Goal: Task Accomplishment & Management: Use online tool/utility

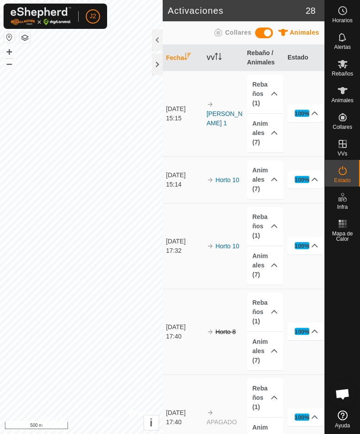
click at [295, 28] on div "Animales" at bounding box center [297, 35] width 43 height 14
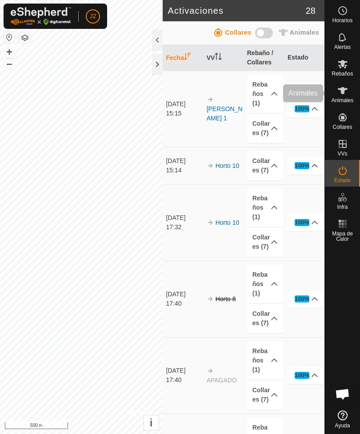
click at [344, 95] on icon at bounding box center [342, 90] width 11 height 11
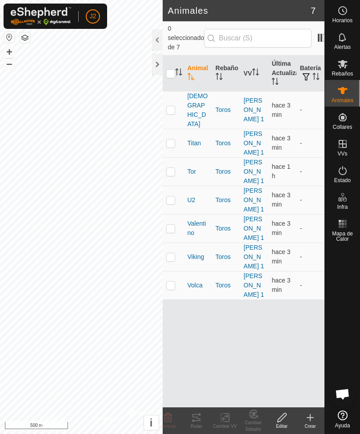
click at [310, 58] on th "Batería" at bounding box center [310, 73] width 28 height 36
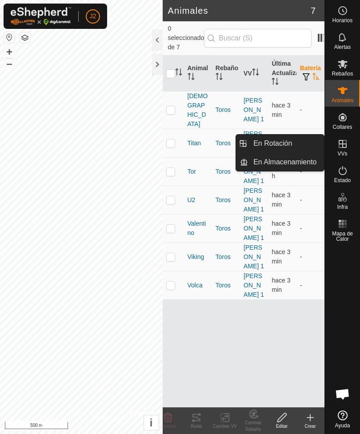
click at [294, 143] on link "En Rotación" at bounding box center [286, 144] width 76 height 18
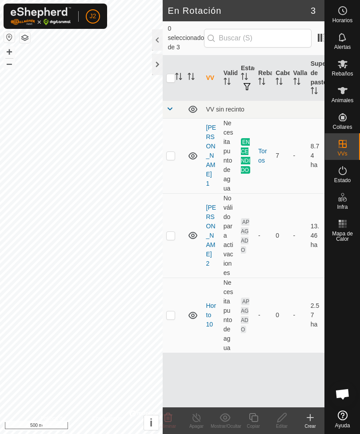
click at [239, 222] on td "APAGADO" at bounding box center [245, 235] width 17 height 84
click at [172, 232] on p-checkbox at bounding box center [170, 235] width 9 height 7
checkbox input "true"
click at [155, 66] on div at bounding box center [157, 64] width 11 height 21
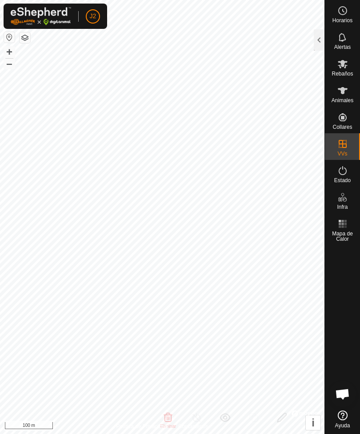
click at [314, 37] on div at bounding box center [318, 39] width 11 height 21
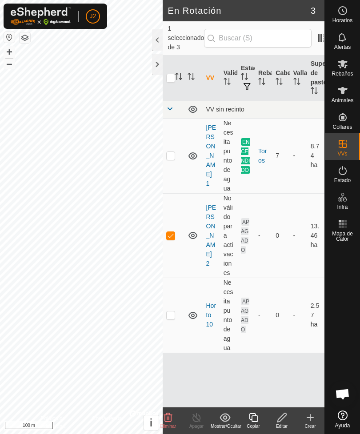
click at [286, 418] on icon at bounding box center [281, 417] width 11 height 11
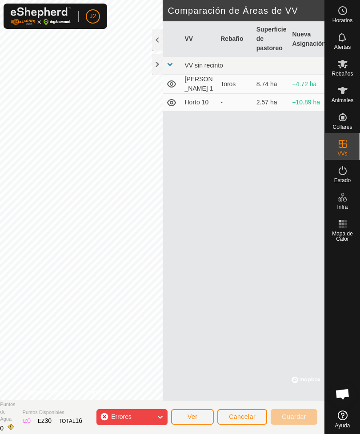
click at [161, 414] on icon at bounding box center [159, 417] width 7 height 12
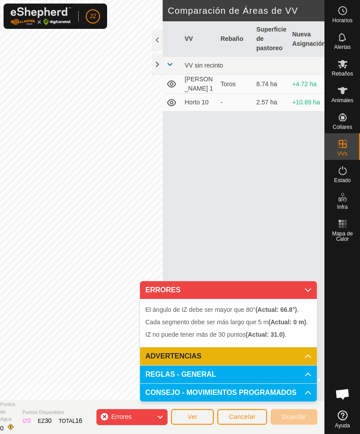
click at [155, 67] on div at bounding box center [157, 64] width 11 height 21
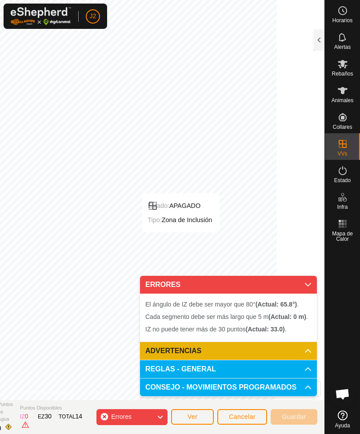
click at [252, 416] on span "Cancelar" at bounding box center [242, 416] width 27 height 7
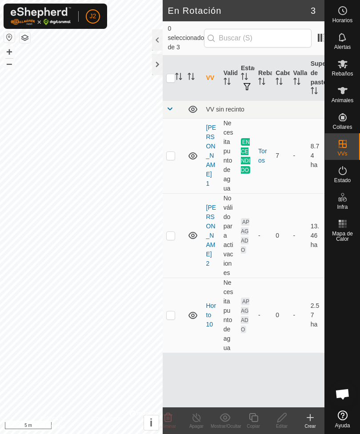
click at [176, 223] on td at bounding box center [173, 235] width 21 height 84
checkbox input "true"
click at [283, 418] on icon at bounding box center [281, 417] width 9 height 9
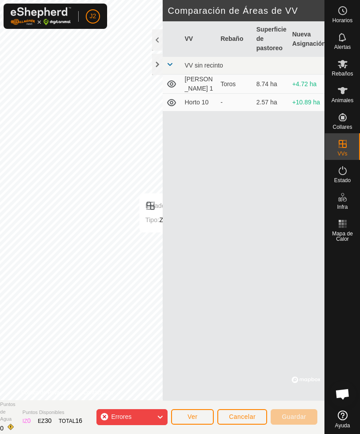
click at [155, 64] on div at bounding box center [157, 64] width 11 height 21
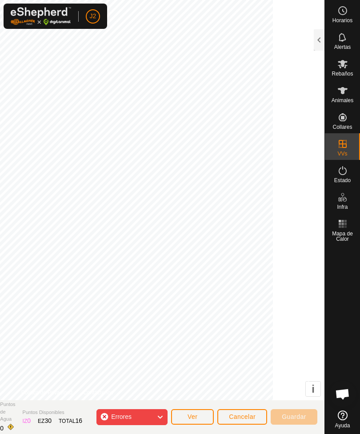
click at [159, 416] on icon at bounding box center [159, 417] width 7 height 12
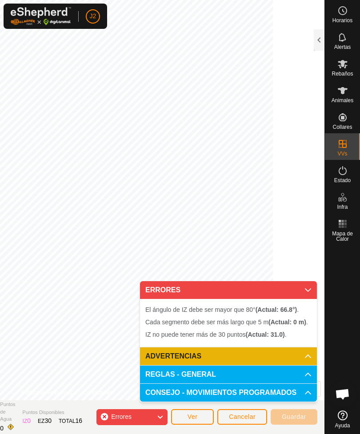
click at [199, 417] on button "Ver" at bounding box center [192, 417] width 43 height 16
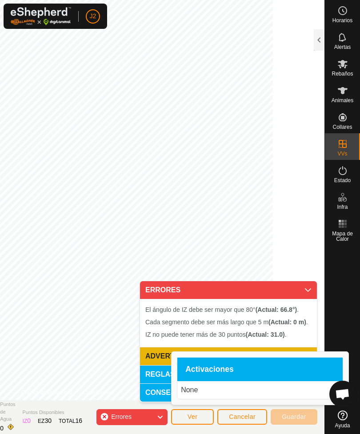
click at [200, 417] on button "Ver" at bounding box center [192, 417] width 43 height 16
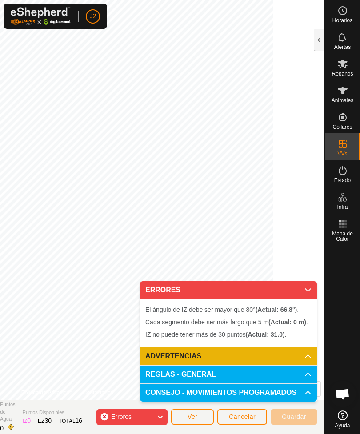
click at [306, 286] on p-accordion-header "ERRORES" at bounding box center [228, 290] width 177 height 18
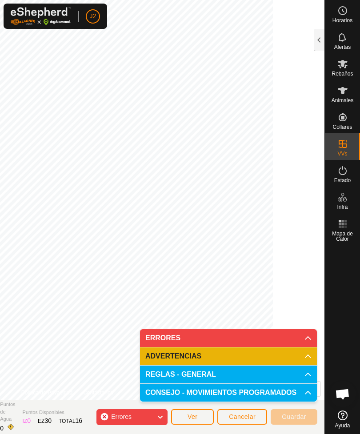
click at [249, 418] on span "Cancelar" at bounding box center [242, 416] width 27 height 7
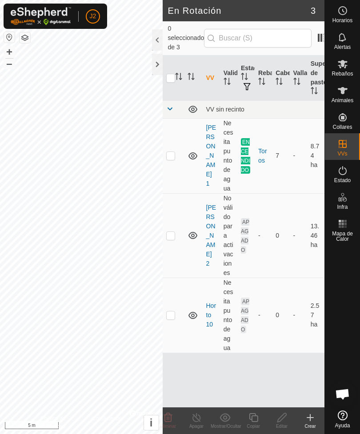
click at [155, 59] on div at bounding box center [157, 64] width 11 height 21
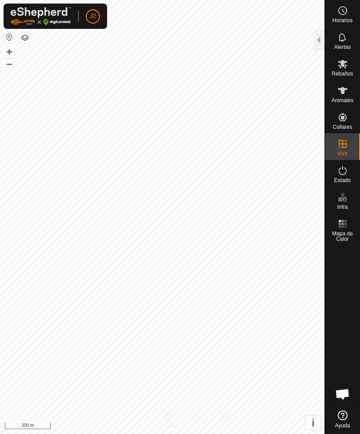
click at [314, 36] on div at bounding box center [318, 39] width 11 height 21
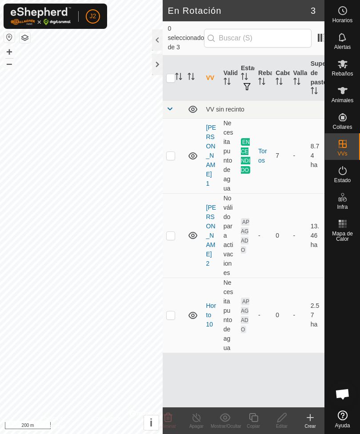
click at [171, 142] on td at bounding box center [173, 155] width 21 height 75
checkbox input "true"
click at [256, 418] on icon at bounding box center [253, 417] width 11 height 11
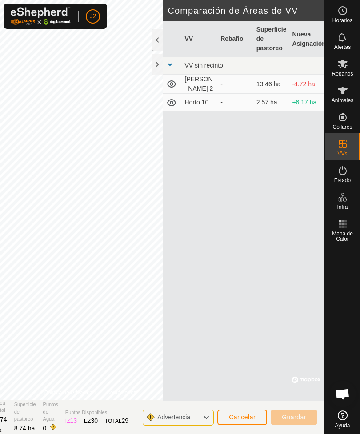
click at [153, 71] on div at bounding box center [157, 64] width 11 height 21
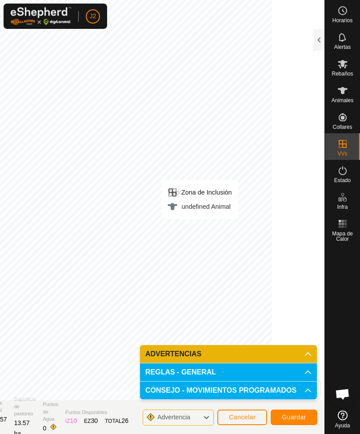
click at [298, 414] on span "Guardar" at bounding box center [293, 416] width 24 height 7
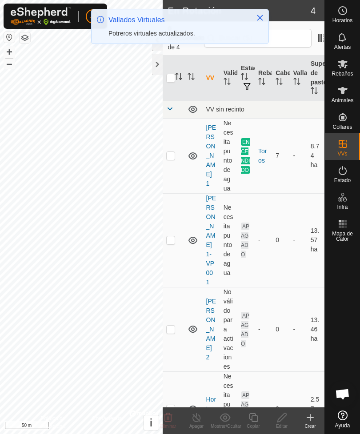
click at [174, 236] on p-checkbox at bounding box center [170, 239] width 9 height 7
checkbox input "true"
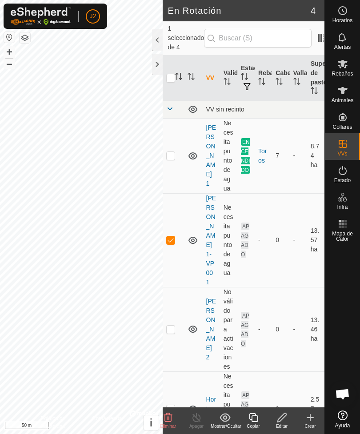
click at [287, 424] on div "Editar" at bounding box center [281, 426] width 28 height 7
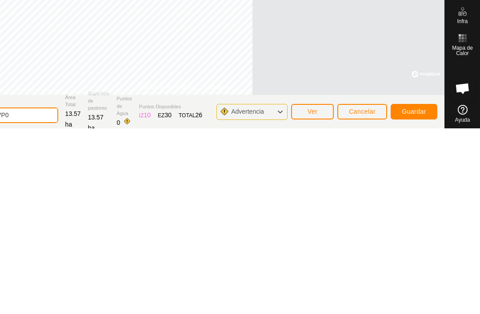
scroll to position [4, 0]
type input "[PERSON_NAME]"
click at [359, 289] on span "Guardar" at bounding box center [413, 292] width 24 height 7
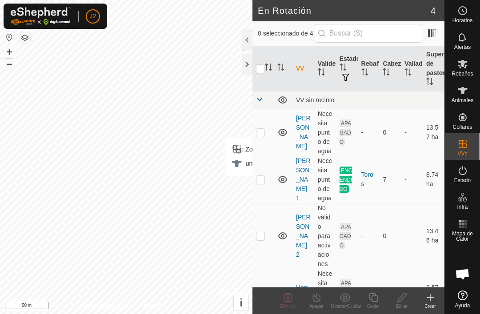
click at [246, 62] on div at bounding box center [247, 64] width 11 height 21
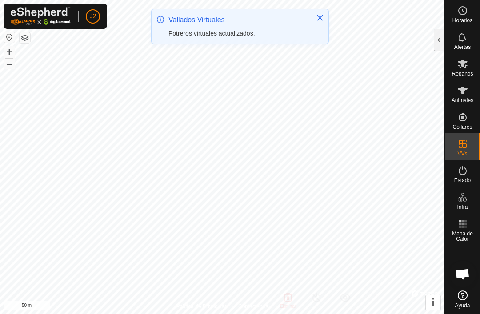
click at [359, 41] on div at bounding box center [438, 39] width 11 height 21
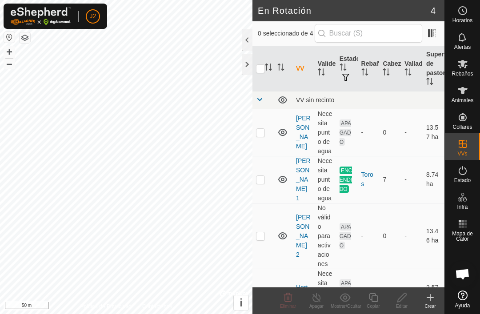
click at [262, 234] on p-checkbox at bounding box center [260, 235] width 9 height 7
click at [288, 296] on icon at bounding box center [287, 297] width 11 height 11
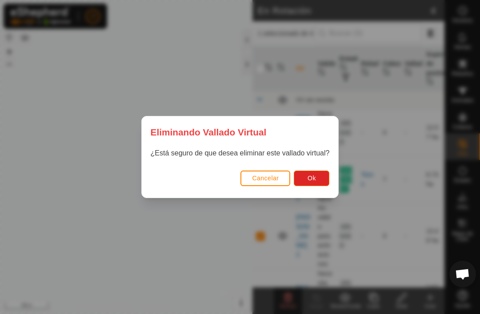
click at [319, 178] on button "Ok" at bounding box center [311, 178] width 36 height 16
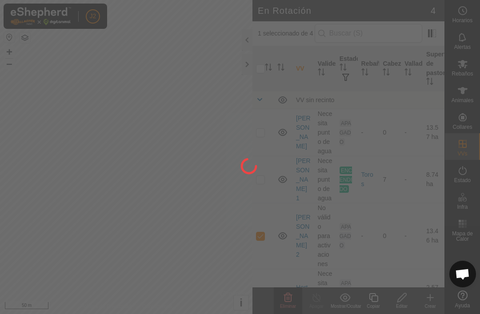
checkbox input "false"
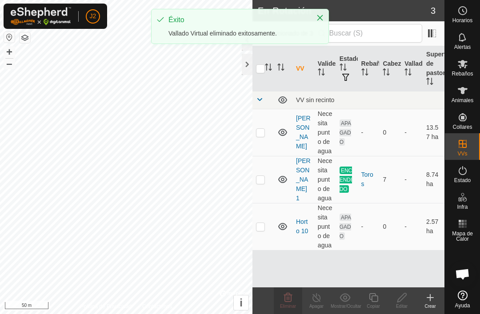
click at [246, 62] on div at bounding box center [247, 64] width 11 height 21
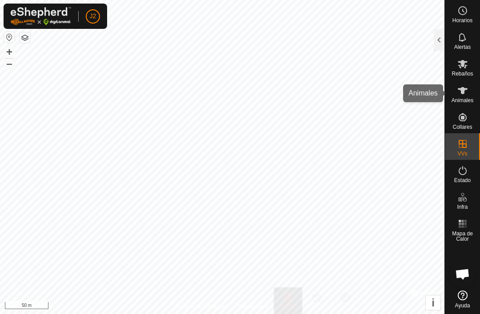
click at [359, 90] on icon at bounding box center [462, 90] width 10 height 7
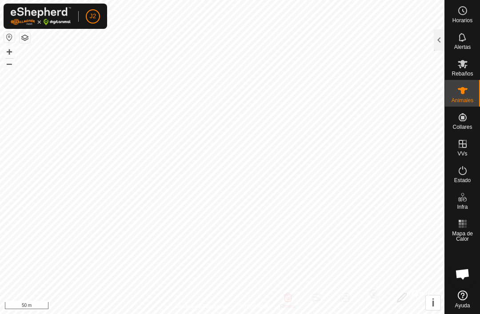
click at [359, 41] on div at bounding box center [438, 39] width 11 height 21
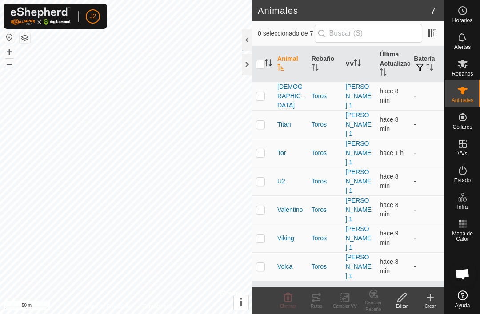
click at [246, 61] on div at bounding box center [247, 64] width 11 height 21
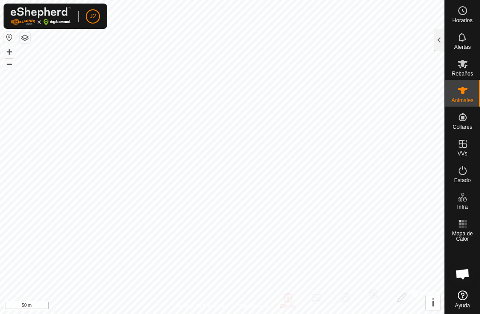
click at [359, 95] on icon at bounding box center [462, 90] width 11 height 11
click at [359, 41] on div at bounding box center [438, 39] width 11 height 21
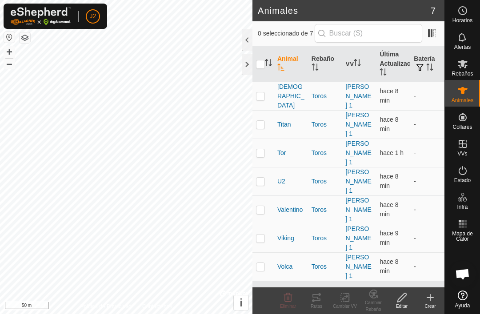
click at [262, 263] on p-checkbox at bounding box center [260, 266] width 9 height 7
checkbox input "true"
click at [319, 299] on icon at bounding box center [316, 297] width 8 height 7
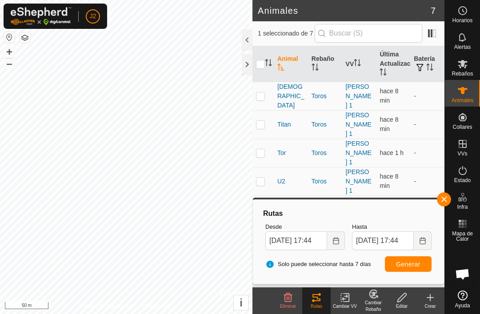
click at [247, 69] on div at bounding box center [247, 64] width 11 height 21
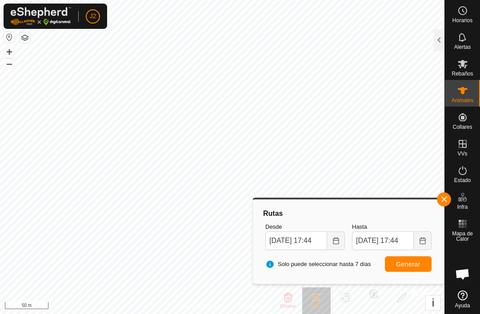
click at [336, 238] on icon "Choose Date" at bounding box center [336, 240] width 6 height 7
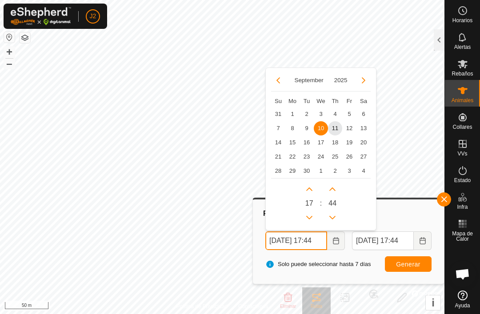
scroll to position [0, 15]
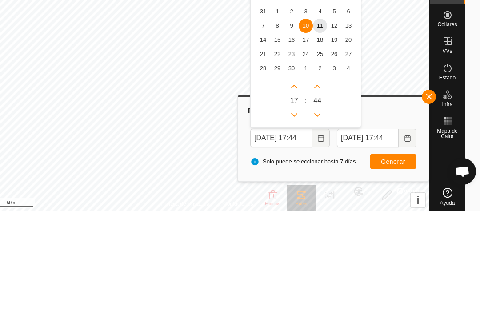
click at [277, 121] on span "8" at bounding box center [277, 128] width 14 height 14
type input "[DATE] 17:44"
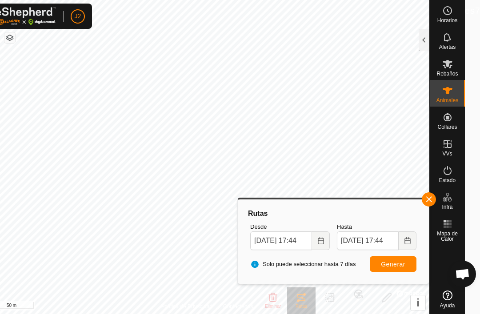
click at [359, 267] on span "Generar" at bounding box center [393, 264] width 24 height 7
click at [359, 199] on button "button" at bounding box center [428, 199] width 14 height 14
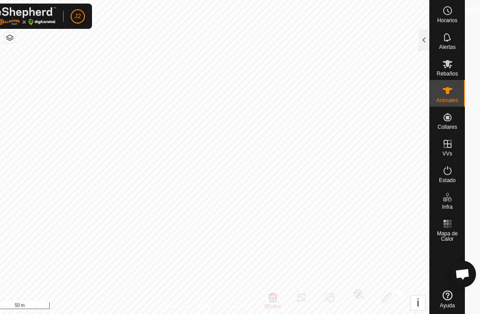
click at [359, 39] on div at bounding box center [423, 39] width 11 height 21
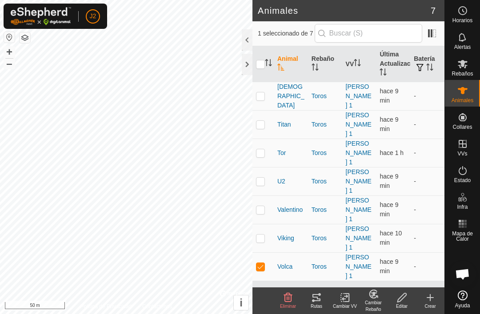
click at [262, 234] on p-checkbox at bounding box center [260, 237] width 9 height 7
checkbox input "true"
click at [262, 263] on p-checkbox at bounding box center [260, 266] width 9 height 7
checkbox input "false"
click at [314, 300] on icon at bounding box center [316, 297] width 11 height 11
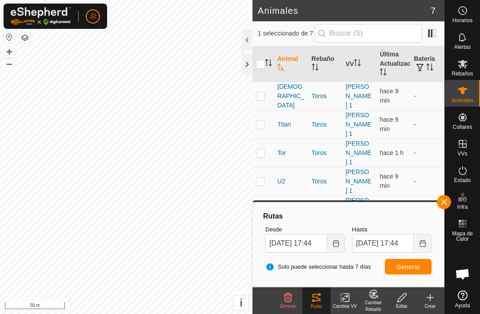
click at [359, 269] on span "Generar" at bounding box center [408, 266] width 24 height 7
click at [261, 206] on p-checkbox at bounding box center [260, 209] width 9 height 7
checkbox input "true"
click at [262, 234] on p-checkbox at bounding box center [260, 237] width 9 height 7
checkbox input "false"
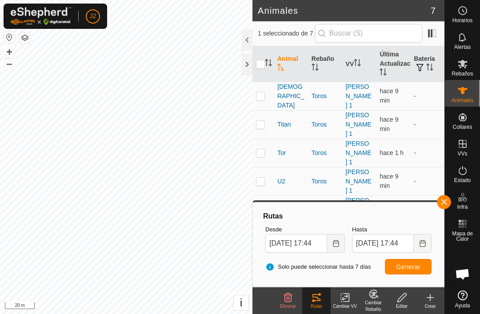
click at [359, 266] on span "Generar" at bounding box center [408, 266] width 24 height 7
click at [264, 206] on p-checkbox at bounding box center [260, 209] width 9 height 7
checkbox input "false"
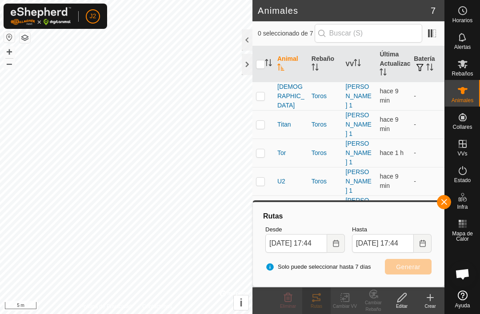
click at [262, 178] on p-checkbox at bounding box center [260, 181] width 9 height 7
checkbox input "true"
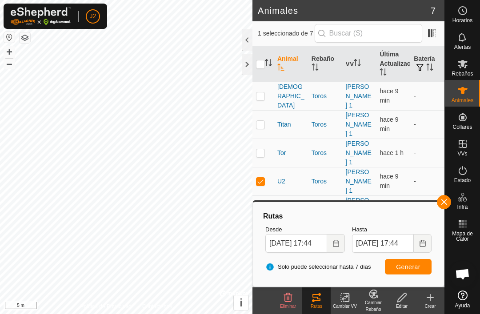
click at [359, 268] on span "Generar" at bounding box center [408, 266] width 24 height 7
click at [264, 149] on p-checkbox at bounding box center [260, 152] width 9 height 7
checkbox input "true"
click at [262, 178] on p-checkbox at bounding box center [260, 181] width 9 height 7
checkbox input "false"
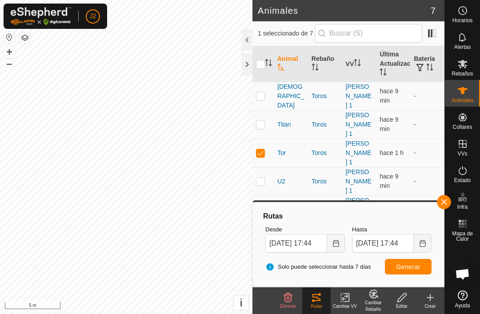
click at [359, 269] on span "Generar" at bounding box center [408, 266] width 24 height 7
click at [262, 121] on p-checkbox at bounding box center [260, 124] width 9 height 7
checkbox input "true"
click at [262, 149] on p-checkbox at bounding box center [260, 152] width 9 height 7
checkbox input "false"
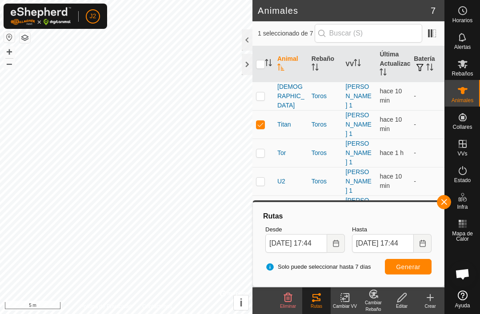
click at [359, 265] on button "Generar" at bounding box center [407, 267] width 47 height 16
click at [261, 92] on p-checkbox at bounding box center [260, 95] width 9 height 7
checkbox input "true"
click at [263, 121] on p-checkbox at bounding box center [260, 124] width 9 height 7
checkbox input "false"
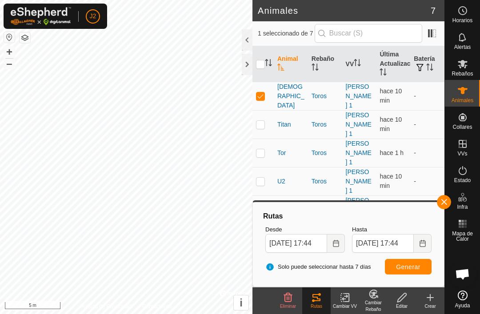
click at [359, 263] on button "Generar" at bounding box center [407, 267] width 47 height 16
